Goal: Task Accomplishment & Management: Complete application form

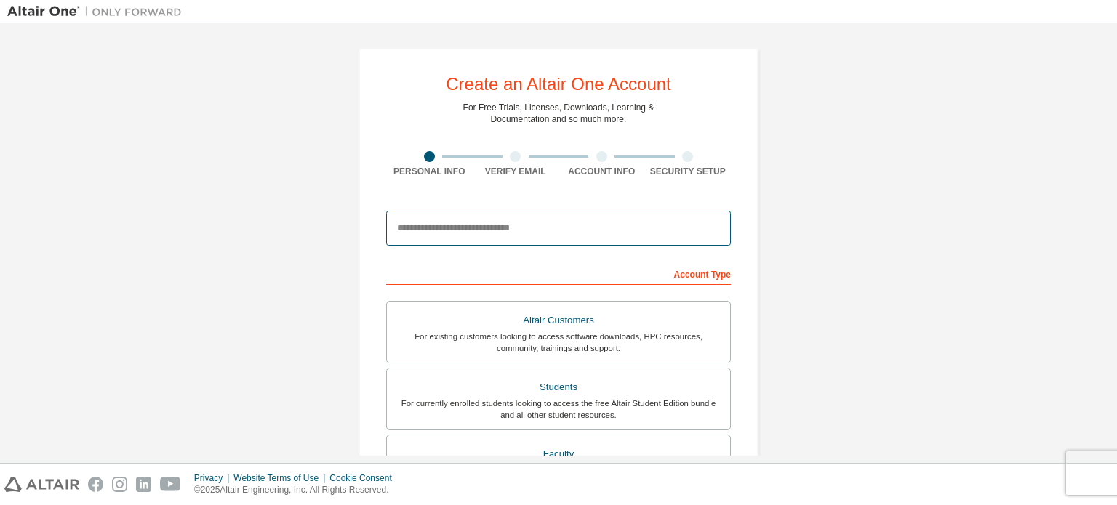
click at [471, 229] on input "email" at bounding box center [558, 228] width 345 height 35
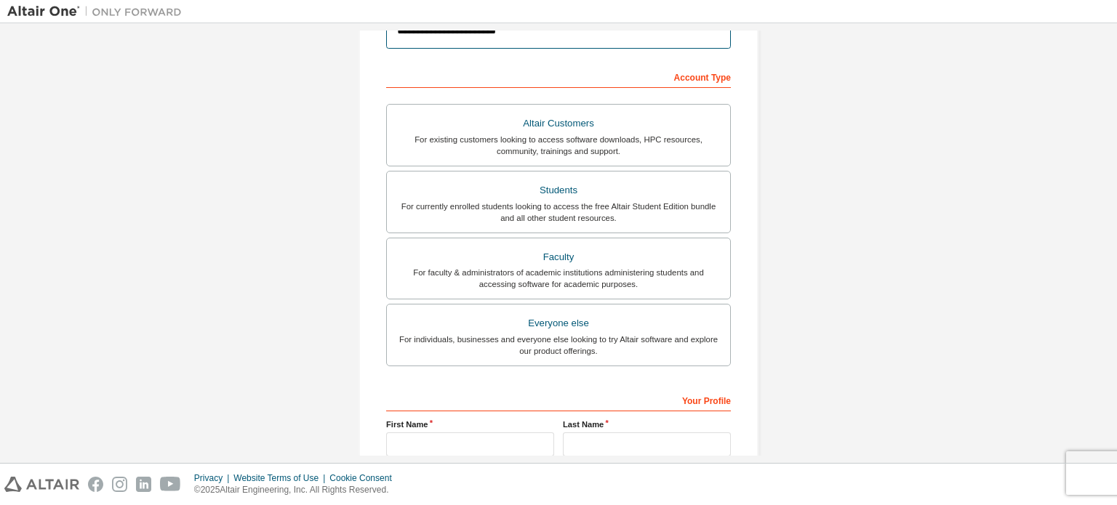
scroll to position [198, 0]
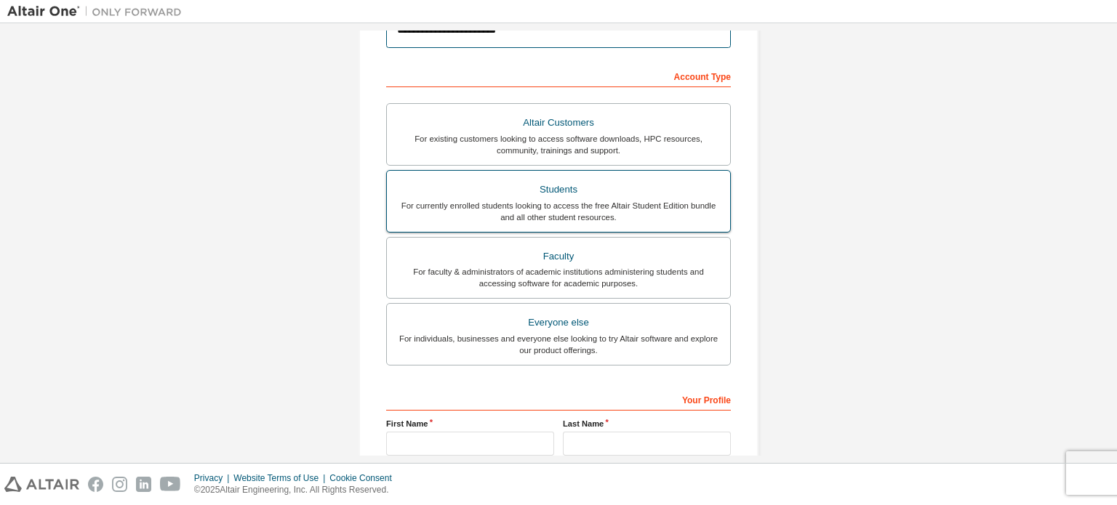
type input "**********"
click at [551, 206] on div "For currently enrolled students looking to access the free Altair Student Editi…" at bounding box center [559, 211] width 326 height 23
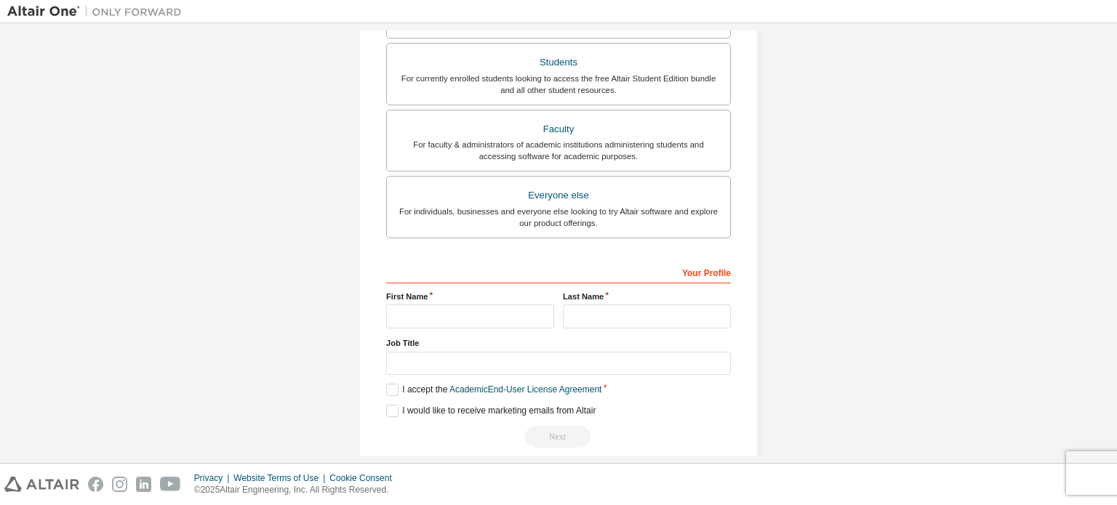
scroll to position [341, 0]
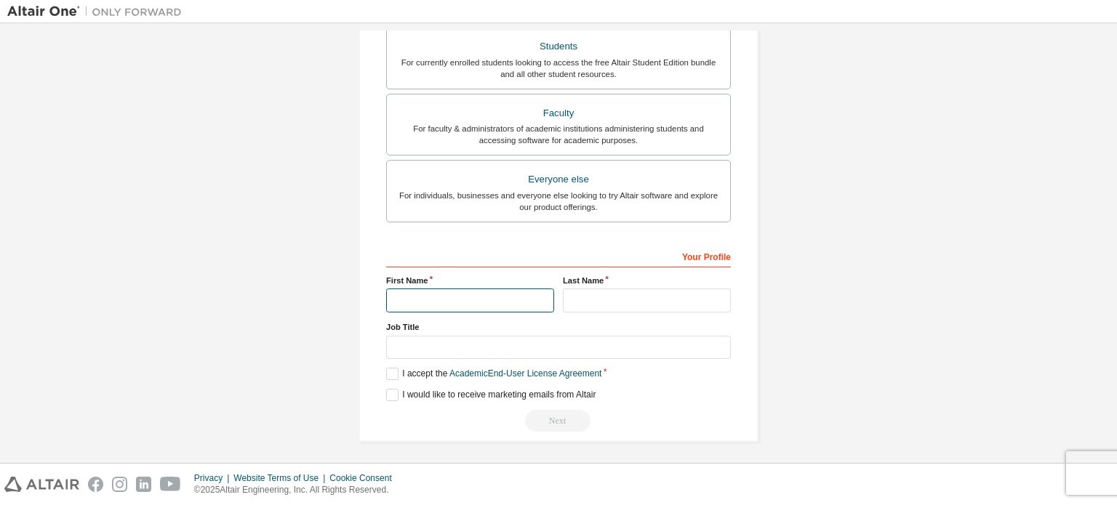
click at [467, 291] on input "text" at bounding box center [470, 301] width 168 height 24
type input "*****"
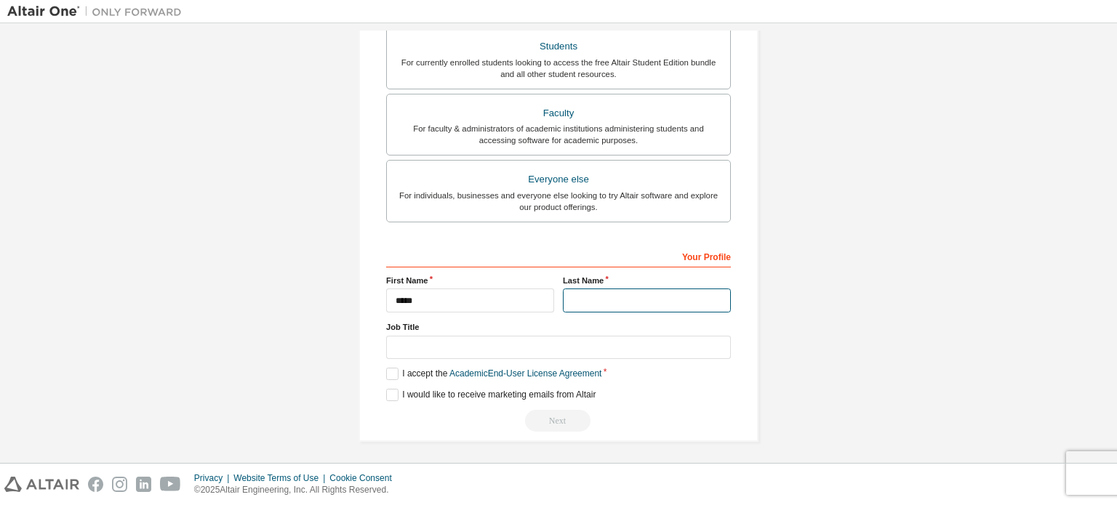
click at [623, 289] on input "text" at bounding box center [647, 301] width 168 height 24
type input "**********"
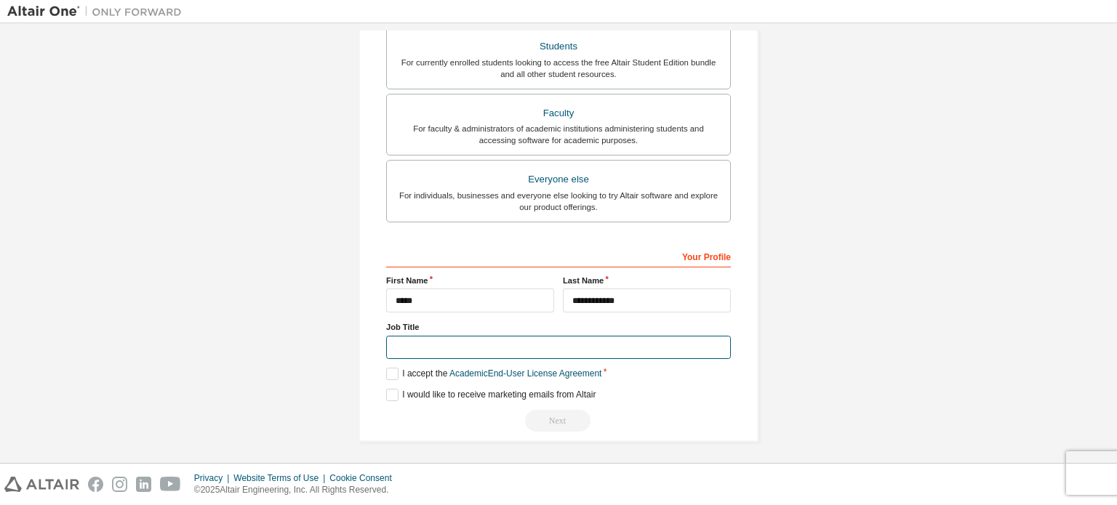
click at [468, 337] on input "text" at bounding box center [558, 348] width 345 height 24
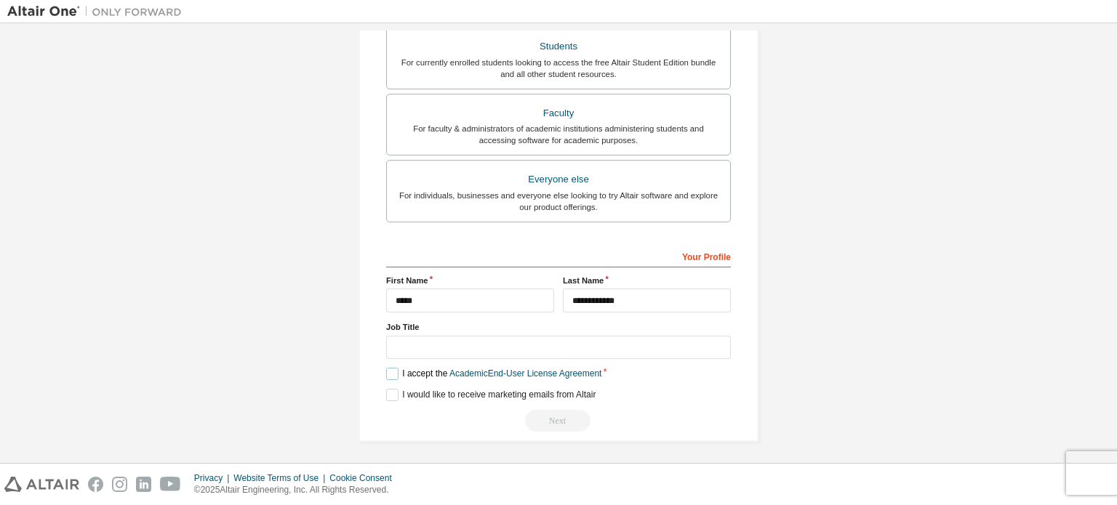
click at [391, 369] on label "I accept the Academic End-User License Agreement" at bounding box center [493, 374] width 215 height 12
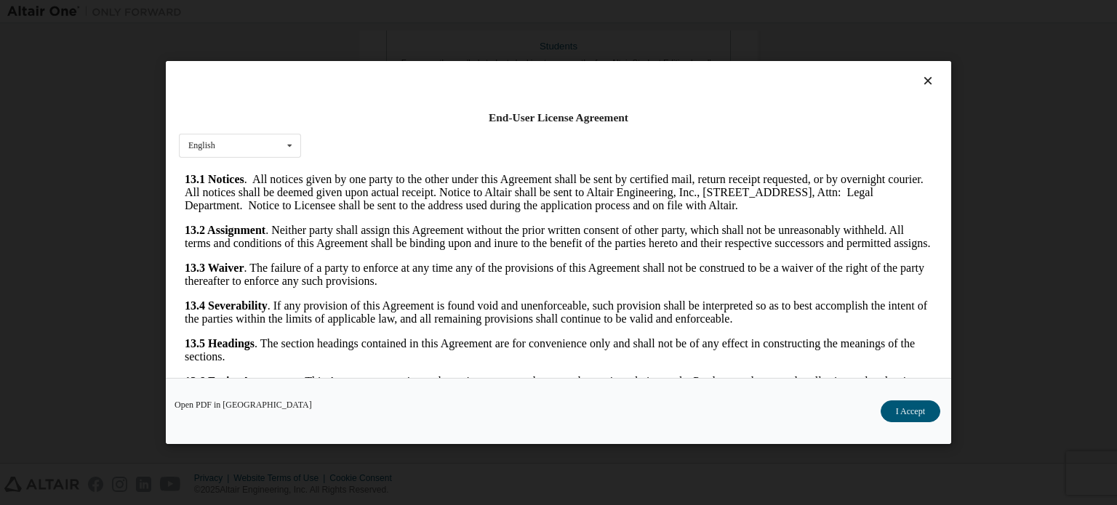
scroll to position [2441, 0]
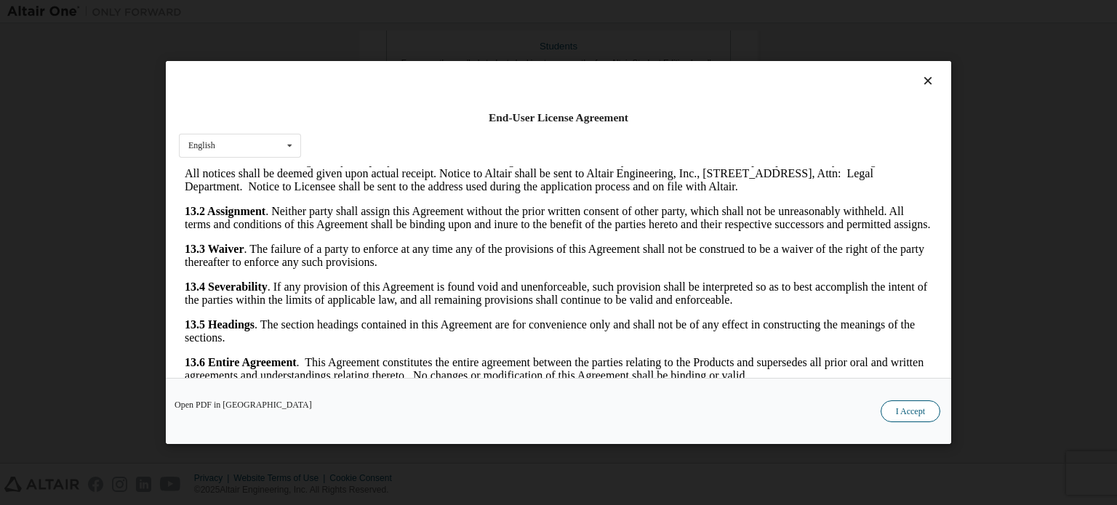
click at [908, 408] on button "I Accept" at bounding box center [911, 412] width 60 height 22
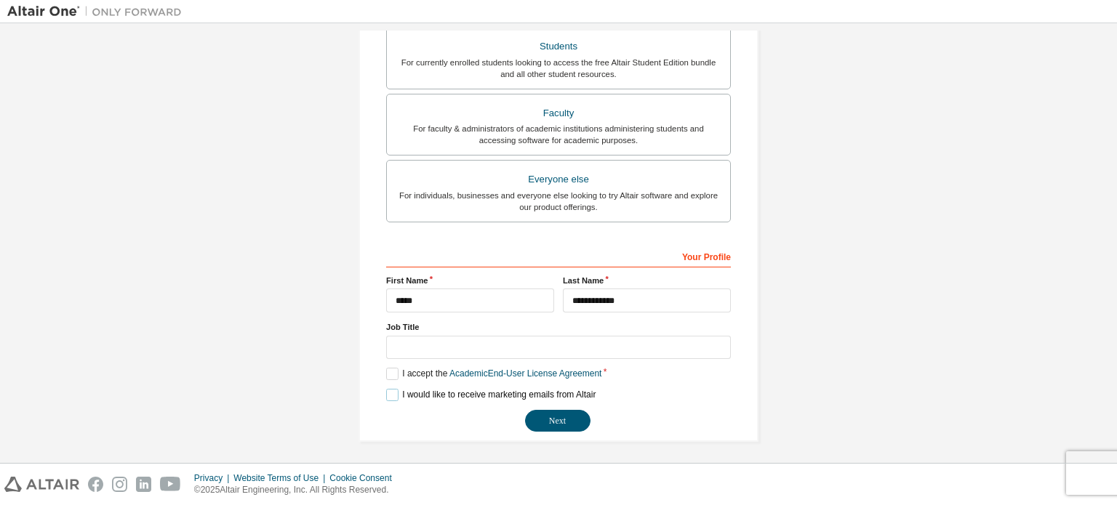
click at [386, 392] on label "I would like to receive marketing emails from Altair" at bounding box center [490, 395] width 209 height 12
click at [391, 392] on label "I would like to receive marketing emails from Altair" at bounding box center [490, 395] width 209 height 12
click at [556, 417] on button "Next" at bounding box center [557, 421] width 65 height 22
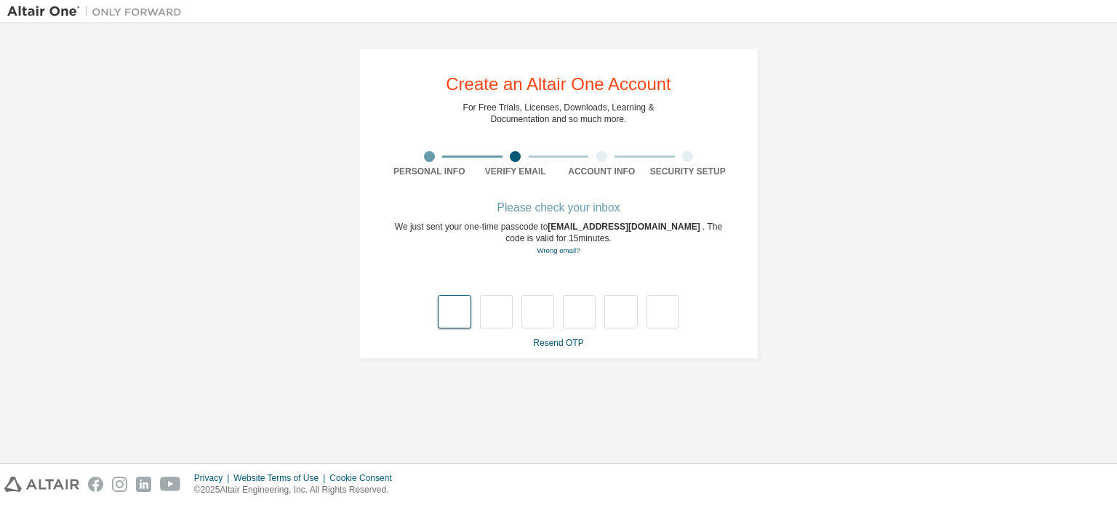
type input "*"
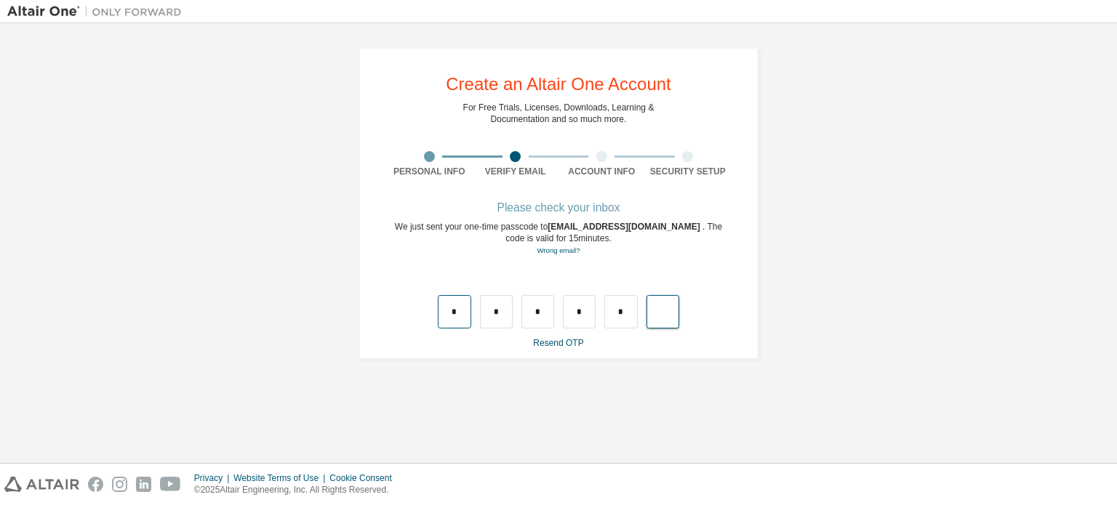
type input "*"
